Goal: Task Accomplishment & Management: Complete application form

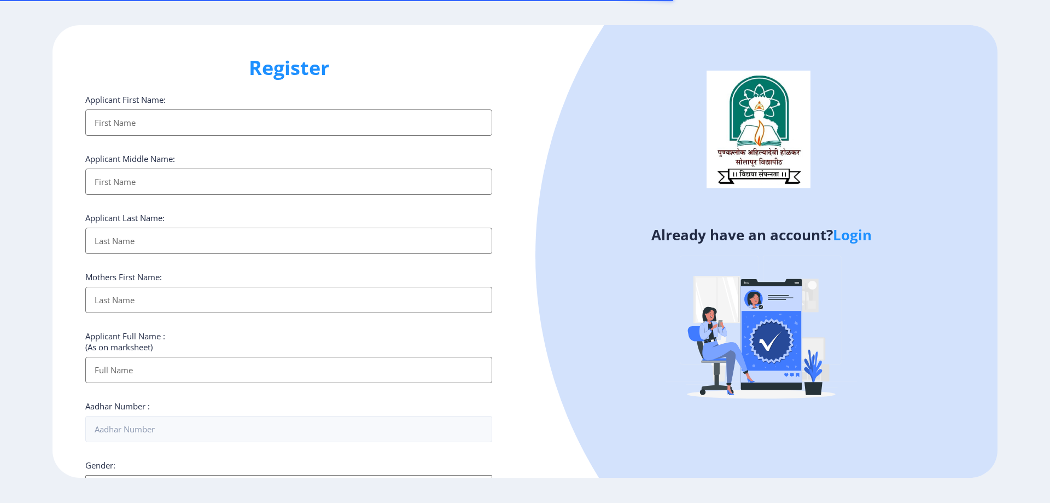
select select
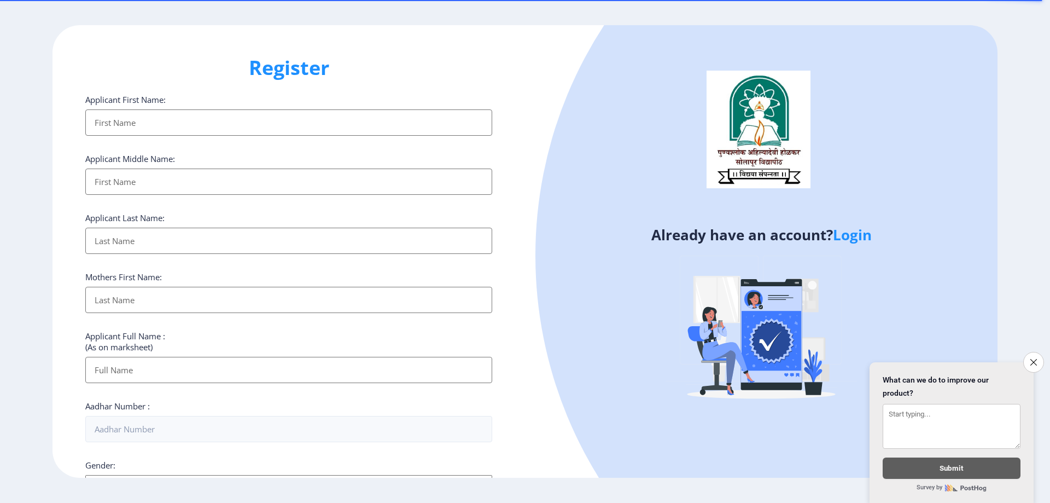
click at [850, 240] on link "Login" at bounding box center [852, 235] width 39 height 20
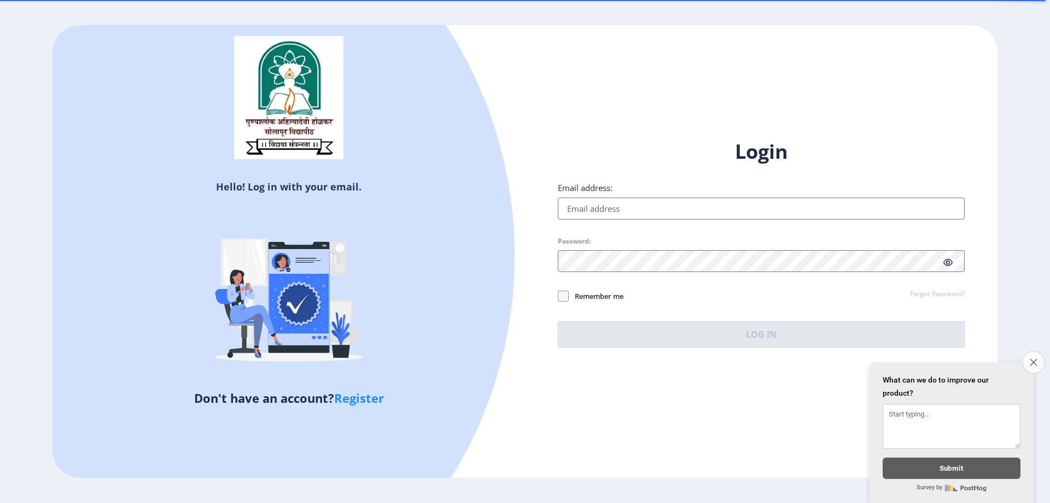
click at [1039, 351] on button "Close survey" at bounding box center [1033, 362] width 23 height 23
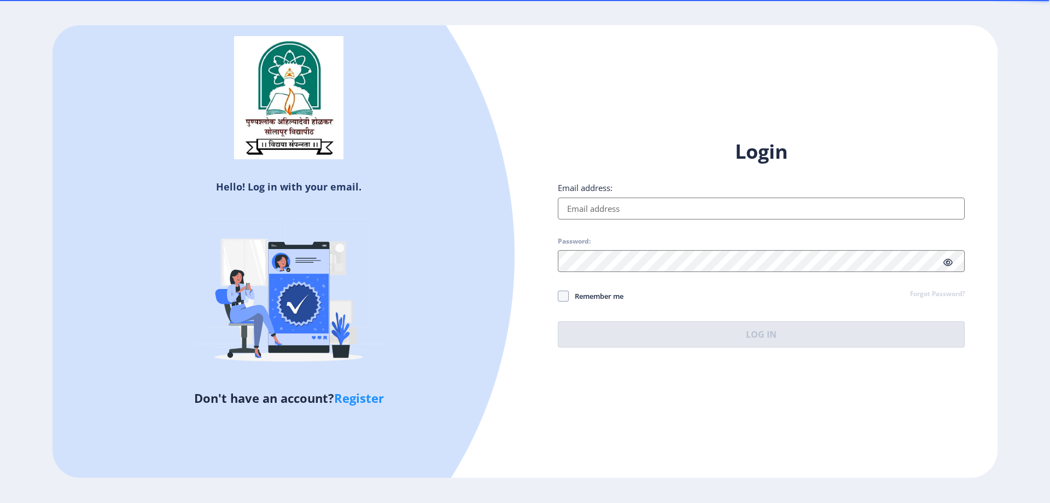
click at [708, 203] on input "Email address:" at bounding box center [761, 208] width 407 height 22
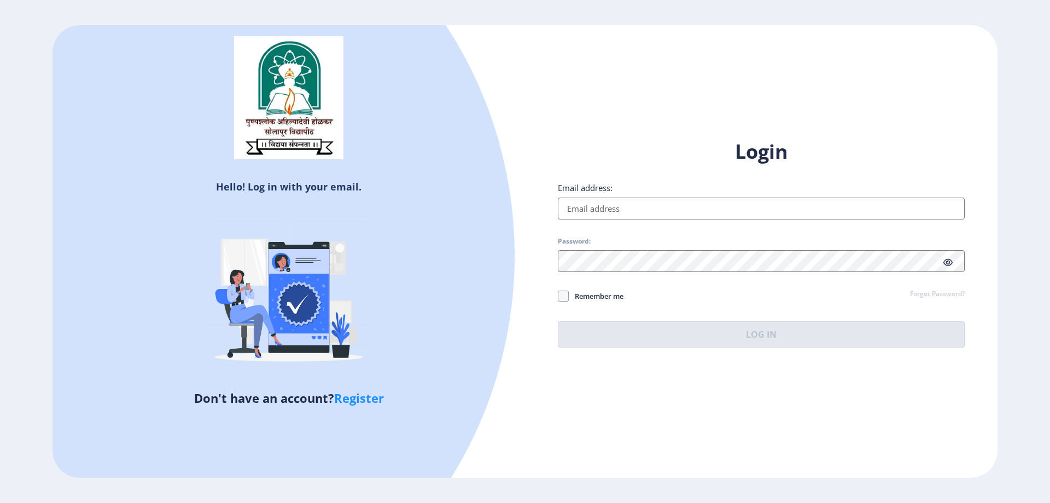
click at [796, 406] on div "Hello! Log in with your email. Don't have an account? Register Login Email addr…" at bounding box center [525, 251] width 945 height 452
click at [696, 212] on input "Email address:" at bounding box center [761, 208] width 407 height 22
paste input "[EMAIL_ADDRESS][DOMAIN_NAME]"
type input "[EMAIL_ADDRESS][DOMAIN_NAME]"
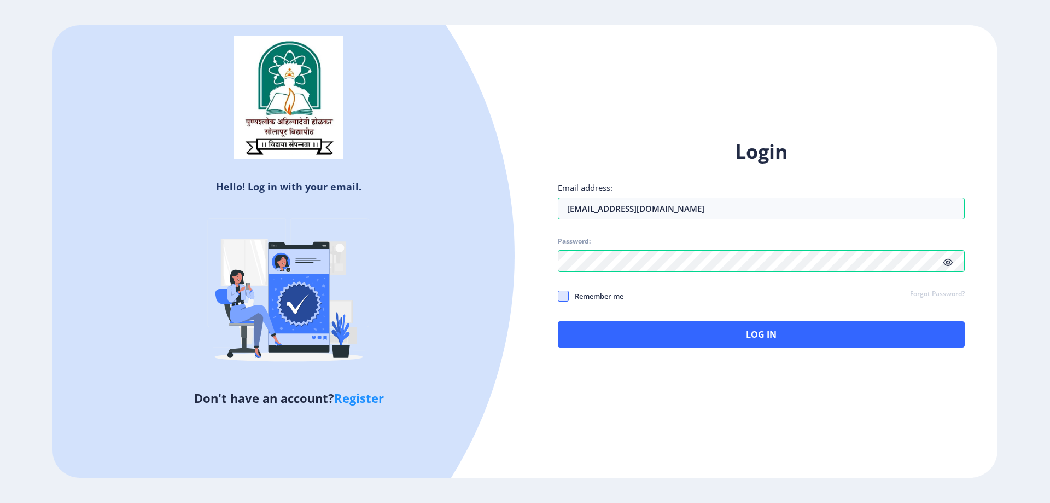
click at [561, 295] on span at bounding box center [563, 295] width 11 height 11
click at [559, 295] on input "Remember me" at bounding box center [558, 295] width 1 height 1
checkbox input "true"
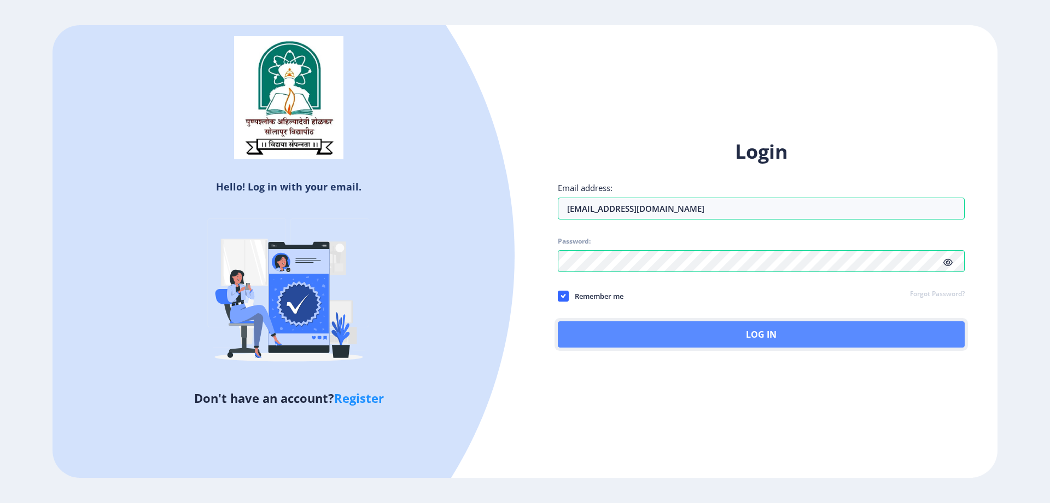
click at [751, 341] on button "Log In" at bounding box center [761, 334] width 407 height 26
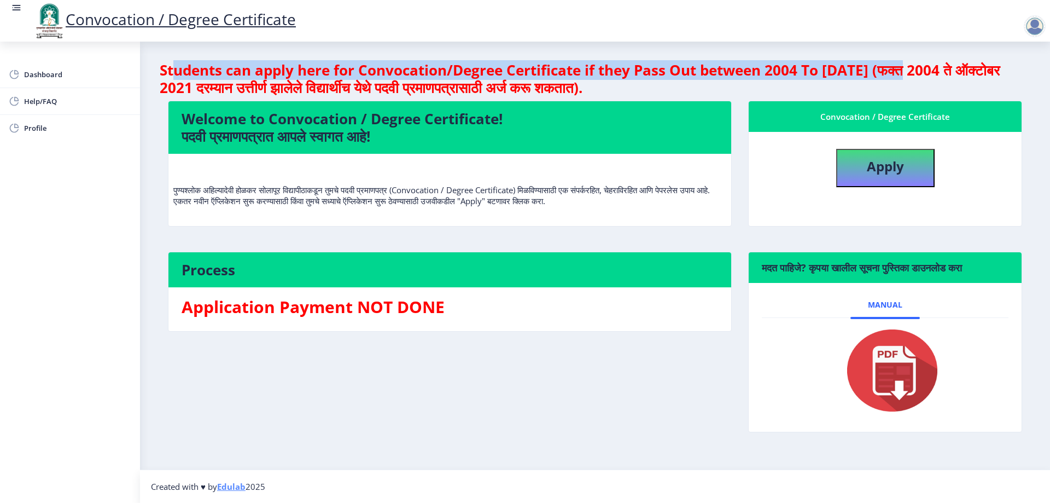
drag, startPoint x: 171, startPoint y: 73, endPoint x: 915, endPoint y: 67, distance: 744.0
click at [915, 67] on h4 "Students can apply here for Convocation/Degree Certificate if they Pass Out bet…" at bounding box center [595, 78] width 871 height 35
click at [888, 377] on img at bounding box center [885, 371] width 109 height 88
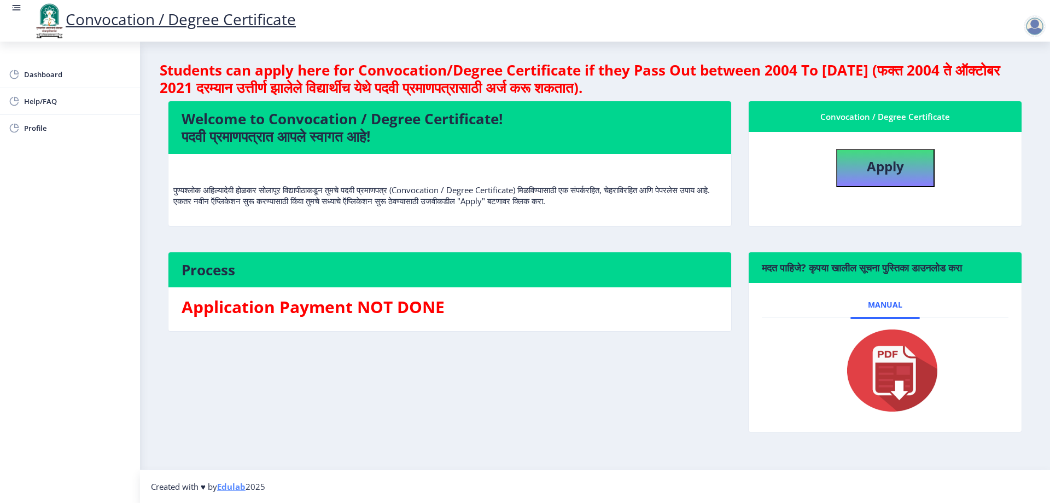
click at [585, 108] on nb-card-header "Welcome to Convocation / Degree Certificate! पदवी प्रमाणपत्रात आपले स्वागत आहे!" at bounding box center [449, 127] width 563 height 53
click at [45, 72] on span "Dashboard" at bounding box center [77, 74] width 107 height 13
click at [36, 131] on span "Profile" at bounding box center [77, 127] width 107 height 13
select select
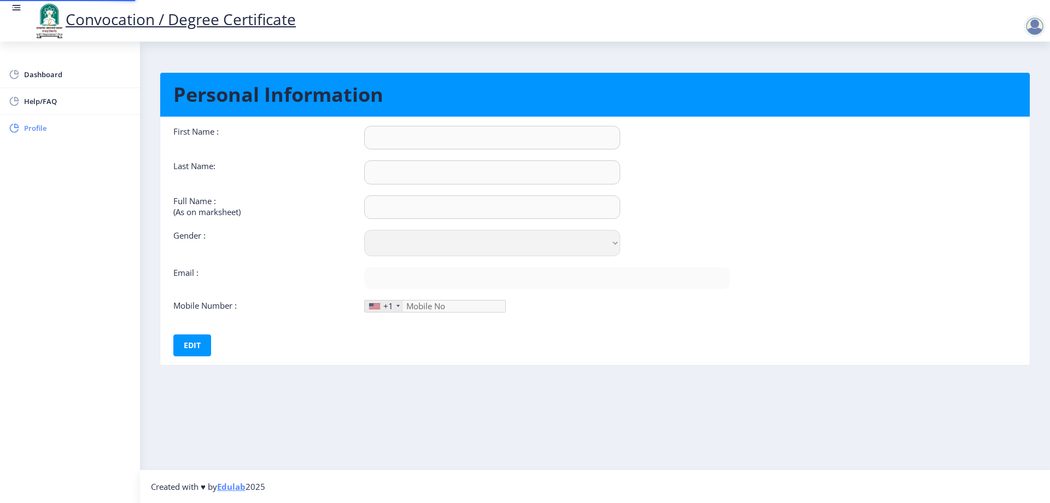
type input "Reshma"
type input "Pawar"
type input "PAWAR [PERSON_NAME]"
select select "[DEMOGRAPHIC_DATA]"
type input "[EMAIL_ADDRESS][DOMAIN_NAME]"
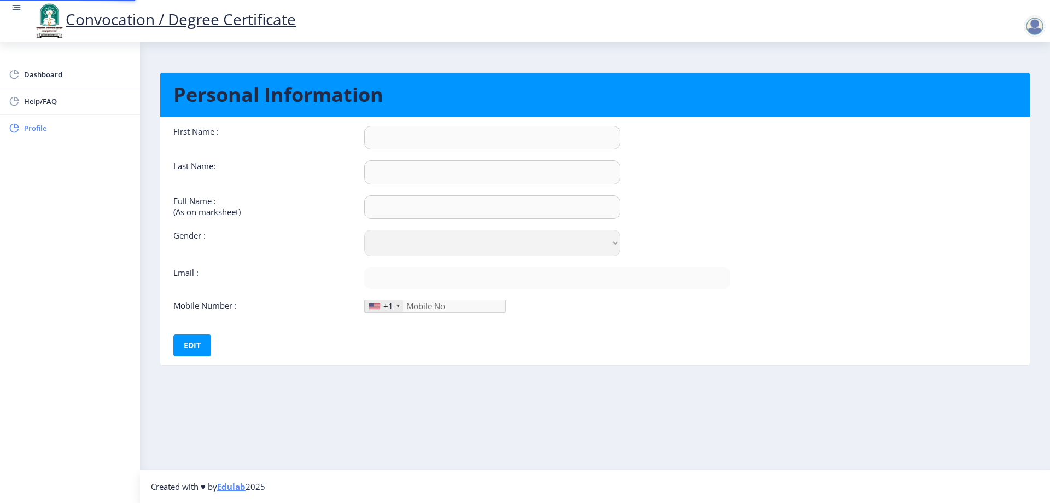
type input "9130076219"
click at [40, 103] on span "Help/FAQ" at bounding box center [77, 101] width 107 height 13
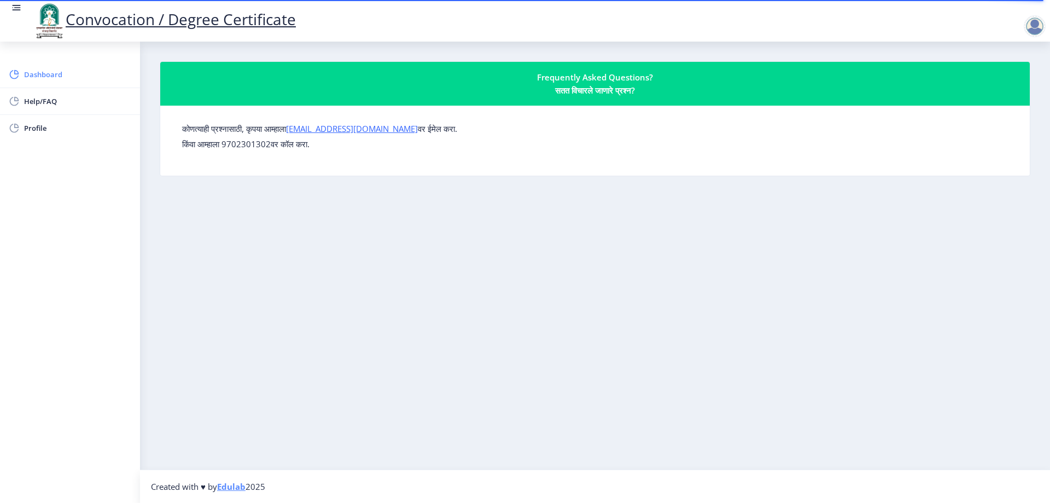
click at [44, 71] on span "Dashboard" at bounding box center [77, 74] width 107 height 13
